Goal: Task Accomplishment & Management: Manage account settings

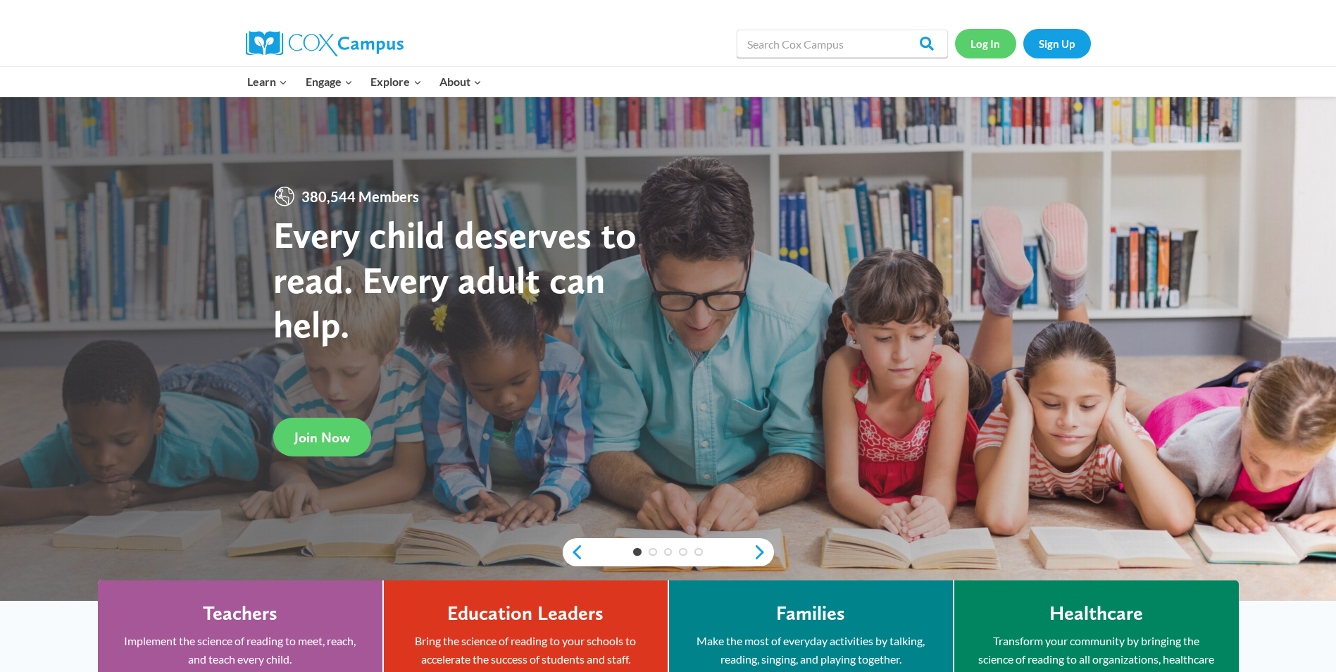
click at [996, 43] on link "Log In" at bounding box center [985, 43] width 61 height 29
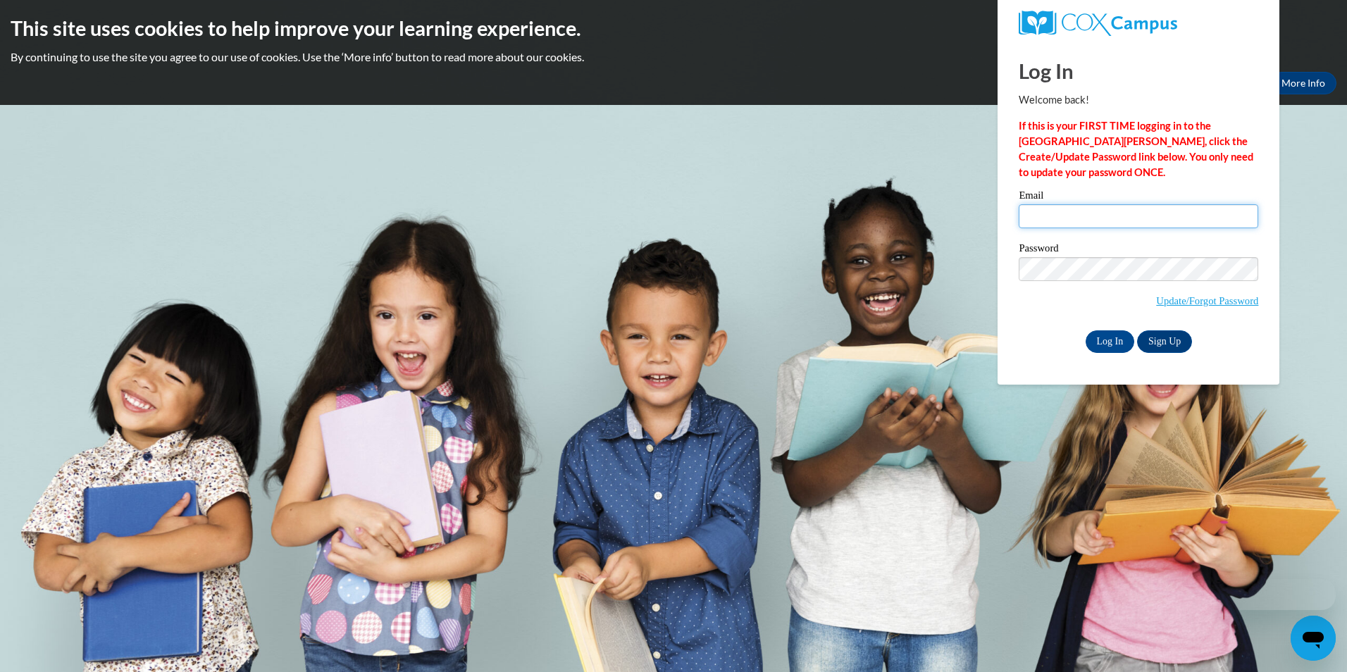
click at [1094, 223] on input "Email" at bounding box center [1137, 216] width 239 height 24
type input "bt.brighteyes@gmail.com"
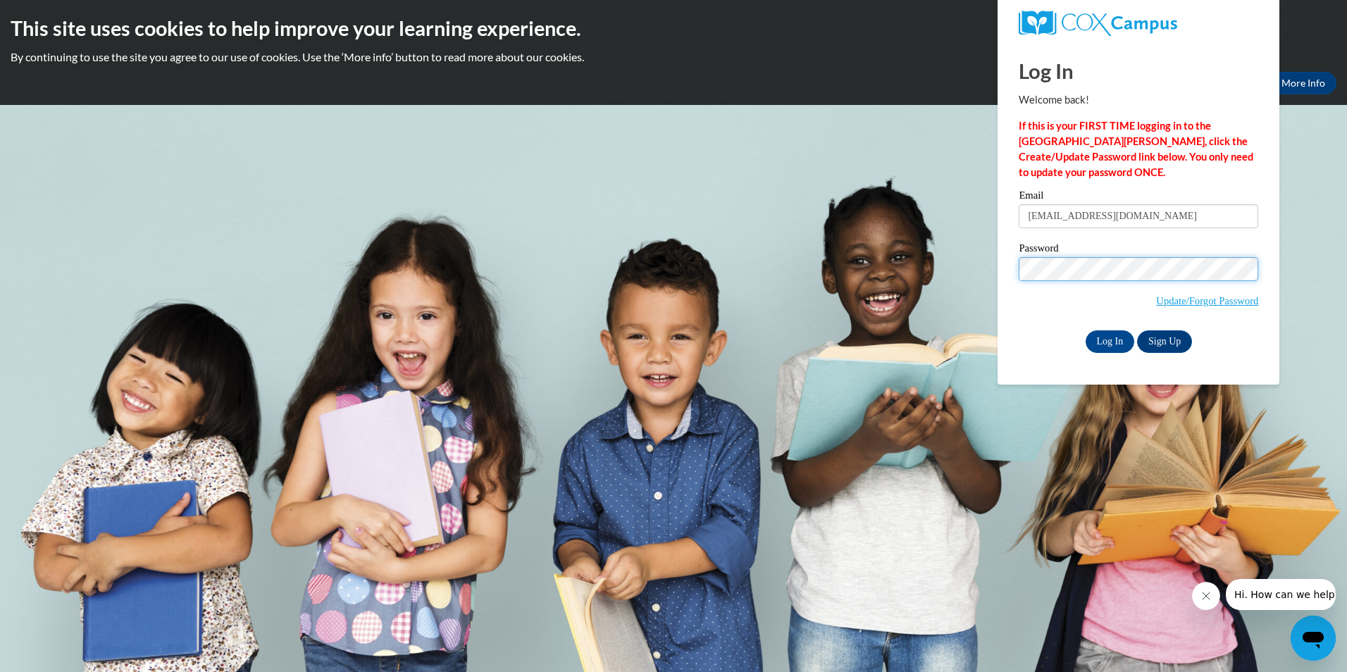
click at [1085, 330] on input "Log In" at bounding box center [1109, 341] width 49 height 23
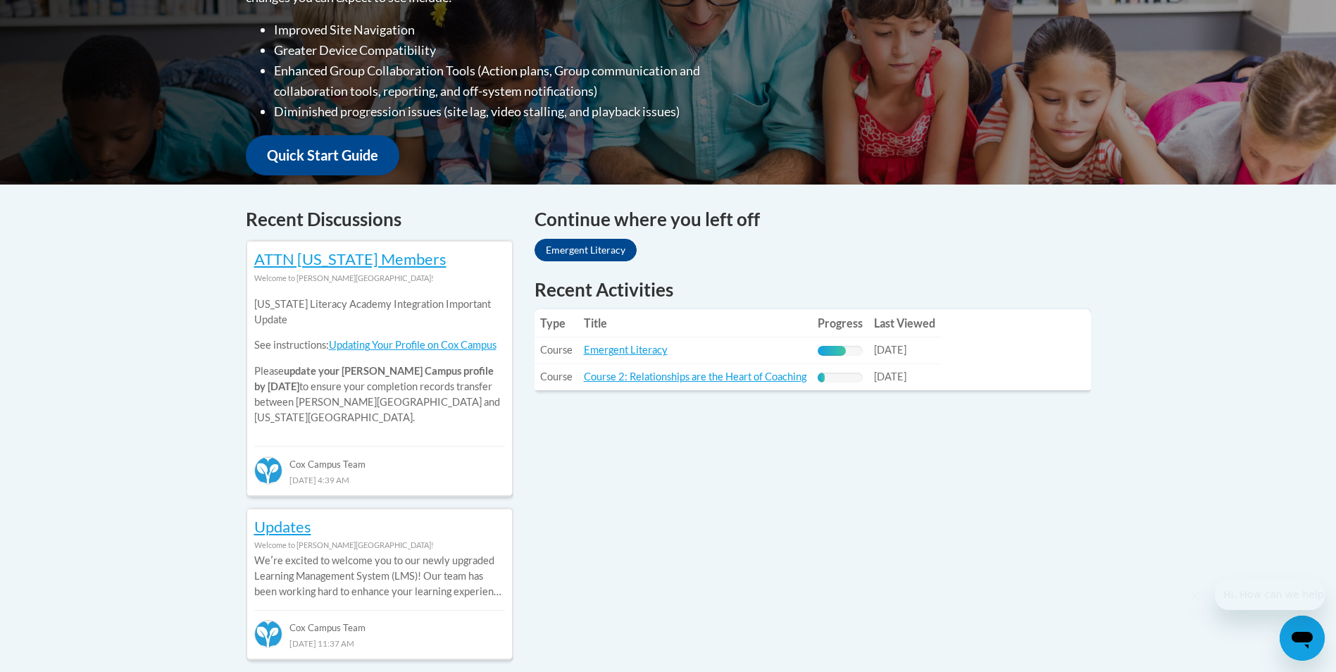
scroll to position [423, 0]
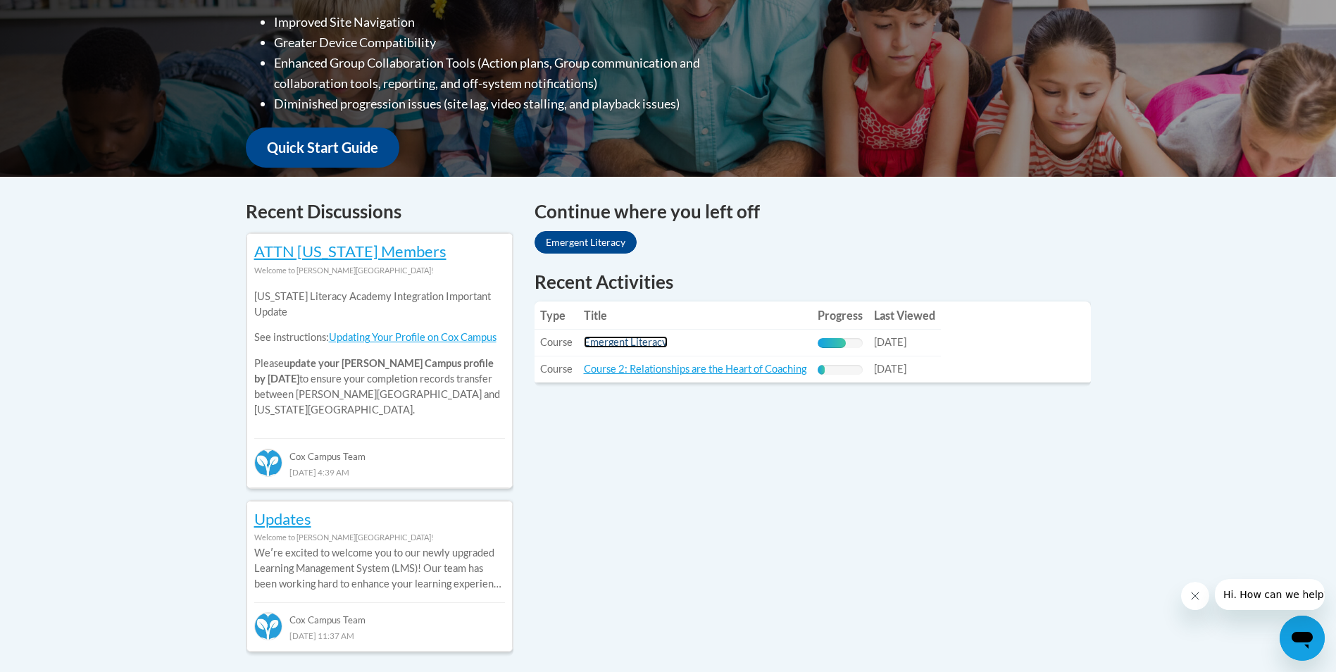
click at [620, 339] on link "Emergent Literacy" at bounding box center [626, 342] width 84 height 12
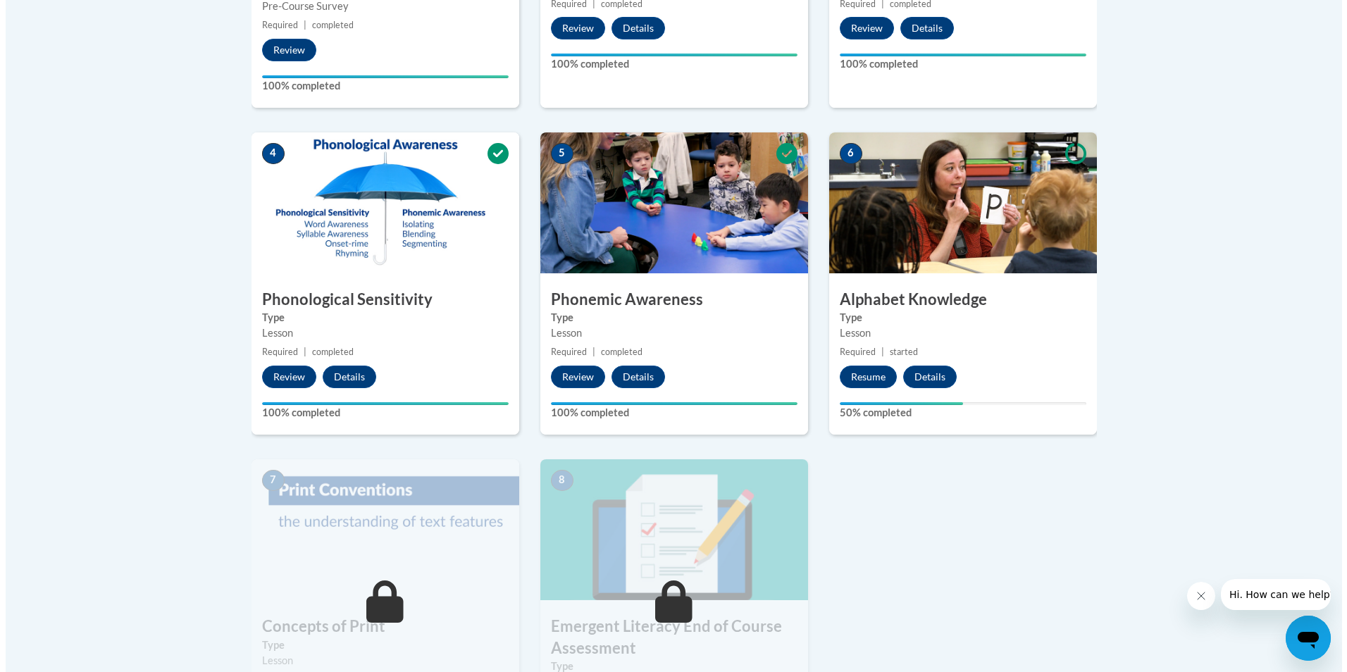
scroll to position [775, 0]
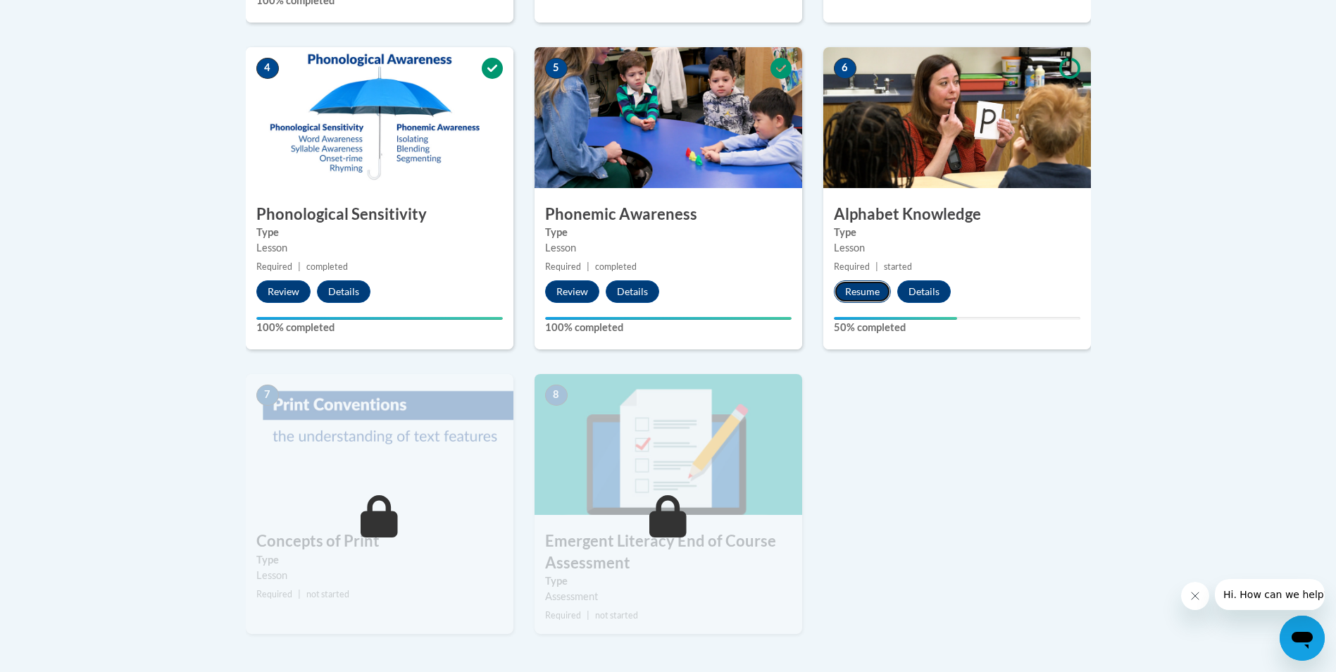
click at [868, 285] on button "Resume" at bounding box center [862, 291] width 57 height 23
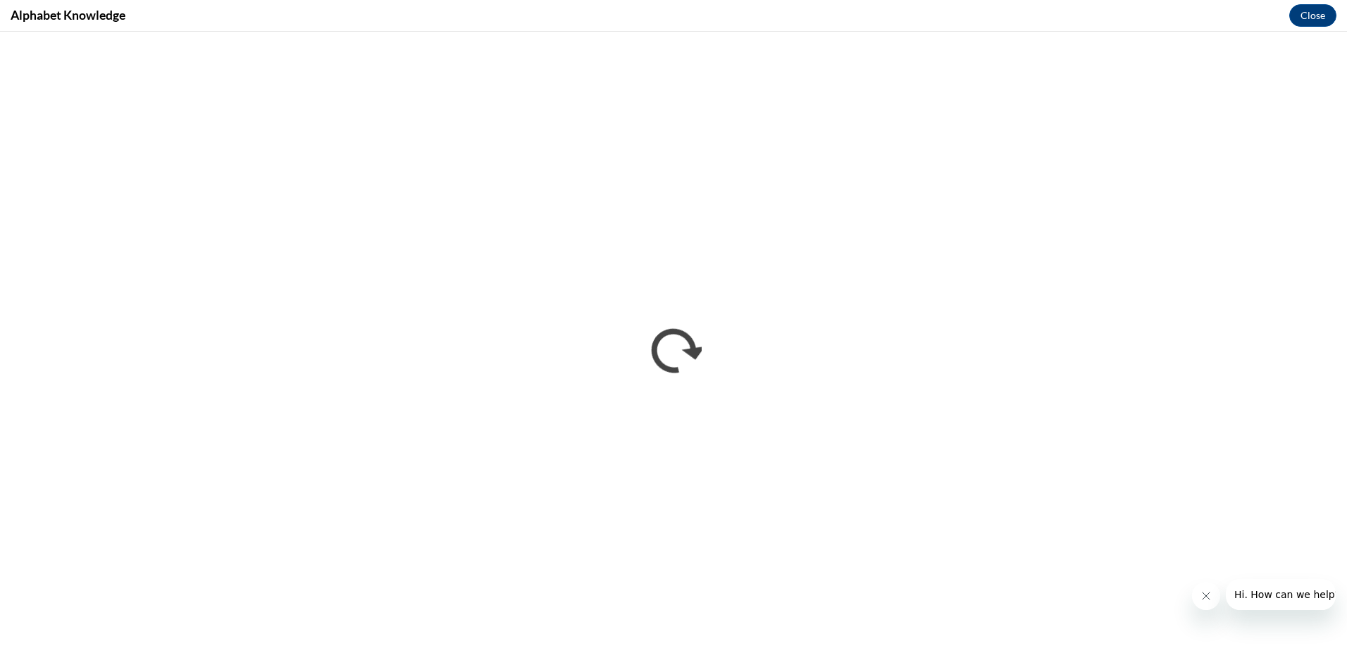
scroll to position [0, 0]
